Goal: Task Accomplishment & Management: Manage account settings

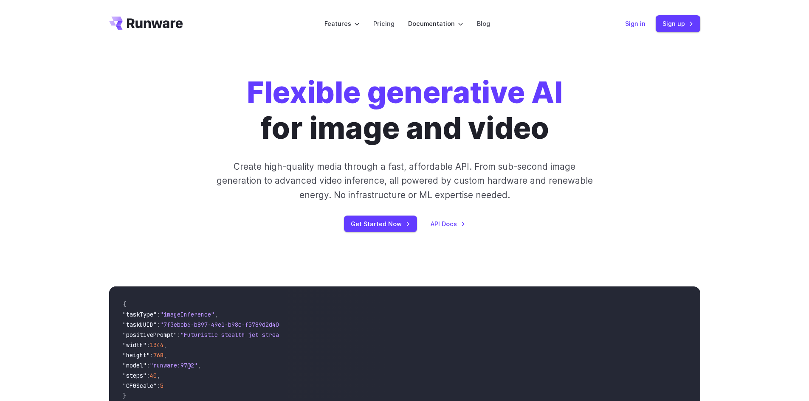
click at [640, 26] on link "Sign in" at bounding box center [635, 24] width 20 height 10
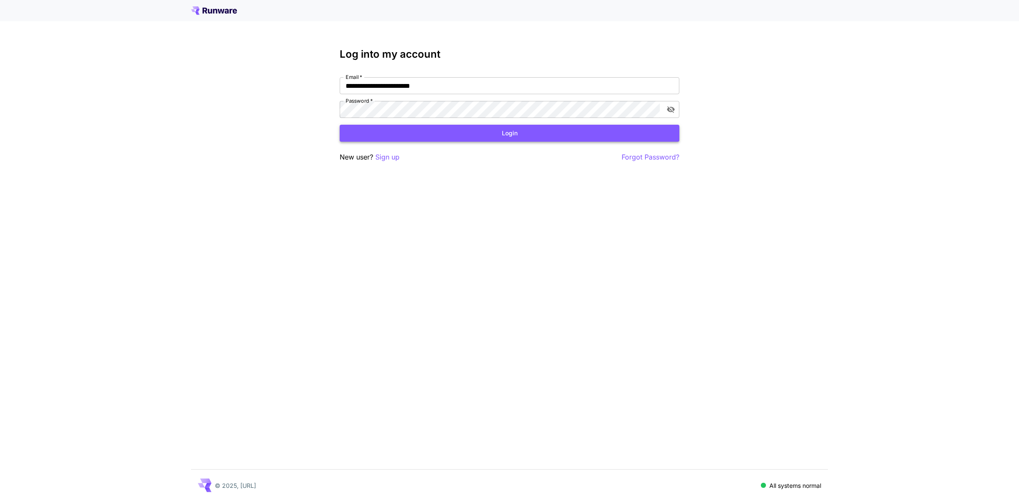
click at [428, 134] on button "Login" at bounding box center [510, 133] width 340 height 17
